Goal: Task Accomplishment & Management: Use online tool/utility

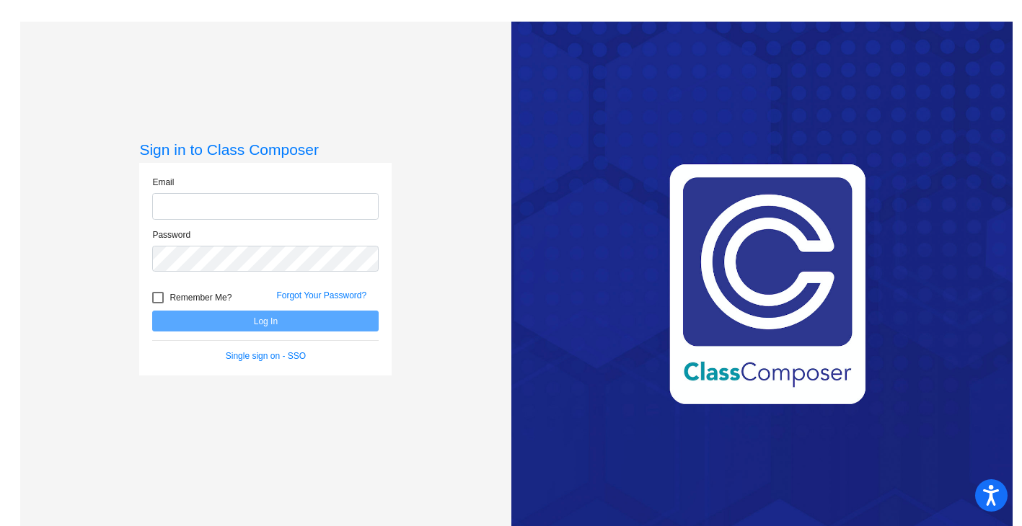
type input "[EMAIL_ADDRESS][DOMAIN_NAME]"
click at [242, 319] on button "Log In" at bounding box center [265, 321] width 226 height 21
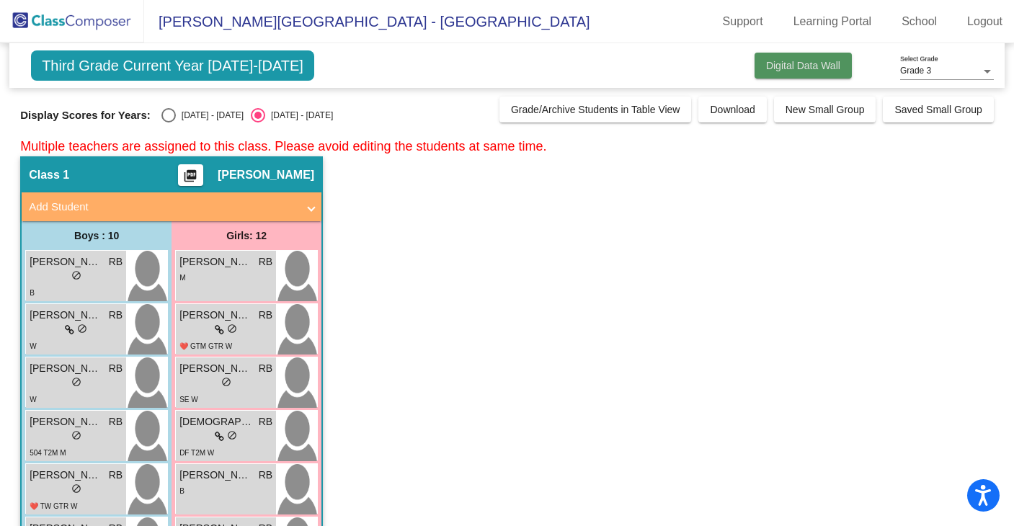
click at [793, 66] on span "Digital Data Wall" at bounding box center [803, 66] width 74 height 12
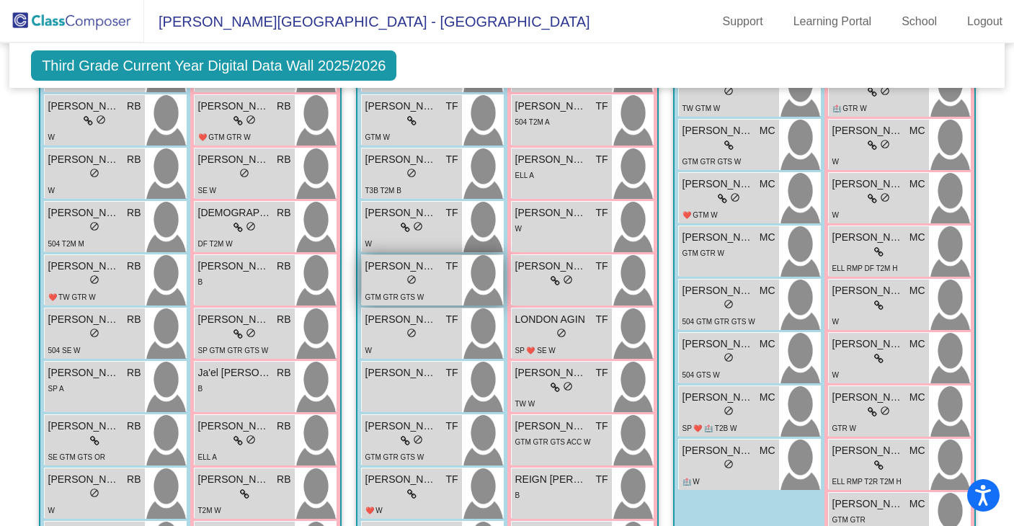
scroll to position [582, 0]
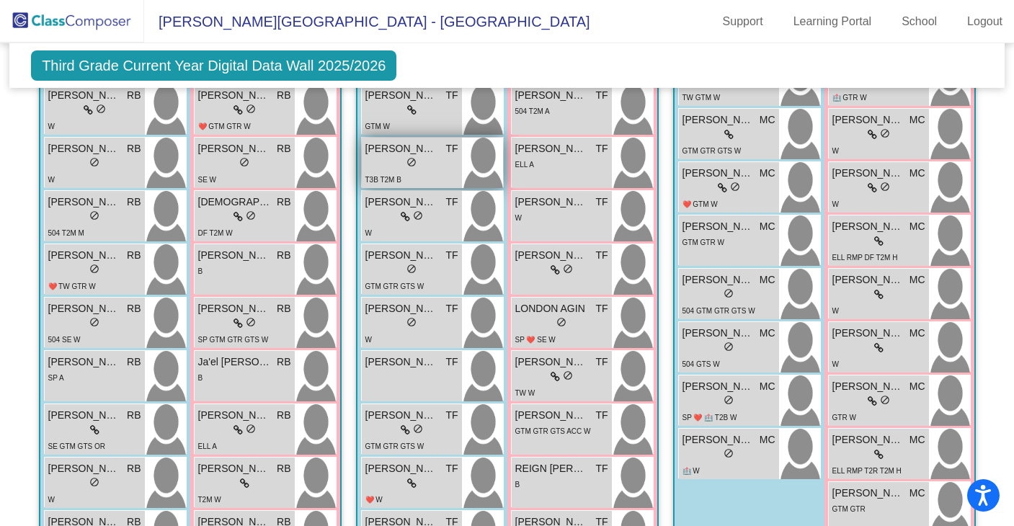
click at [387, 152] on span "[PERSON_NAME]" at bounding box center [402, 148] width 72 height 15
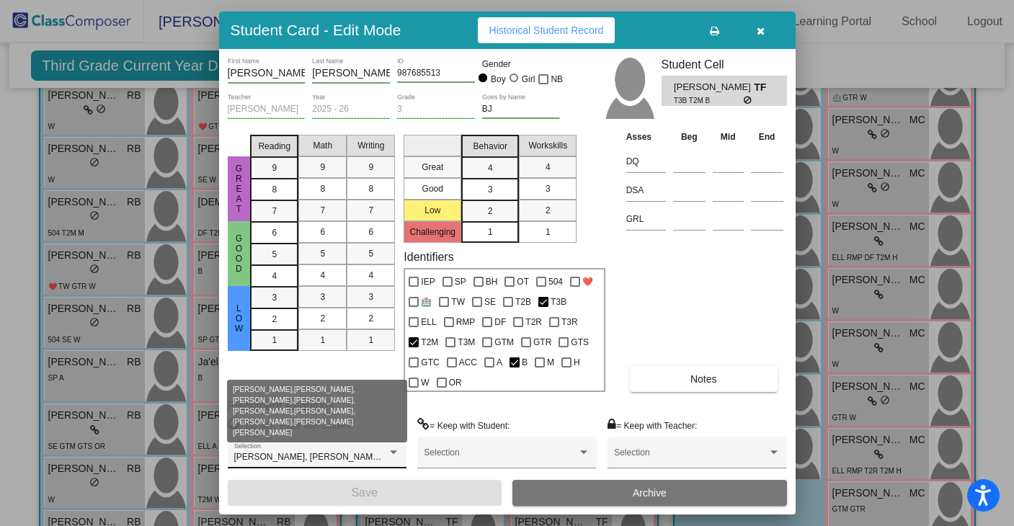
scroll to position [0, 0]
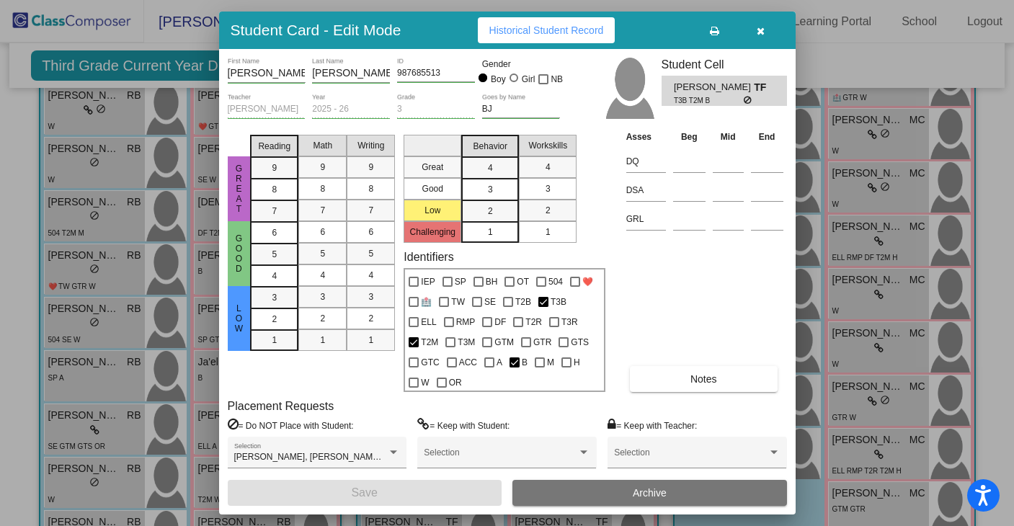
click at [763, 30] on icon "button" at bounding box center [761, 31] width 8 height 10
